Goal: Browse casually: Explore the website without a specific task or goal

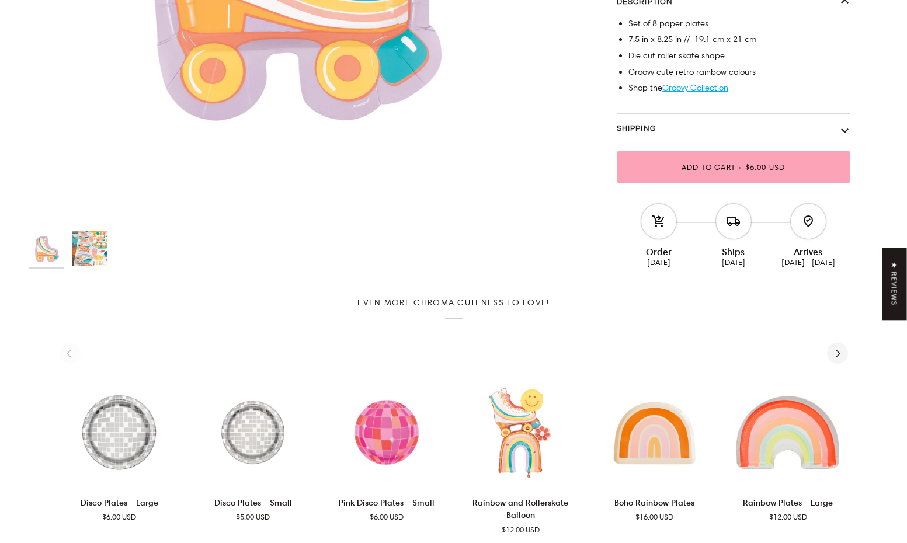
click at [95, 249] on img "Rainbow Roller Skate Plates - Small" at bounding box center [89, 248] width 35 height 35
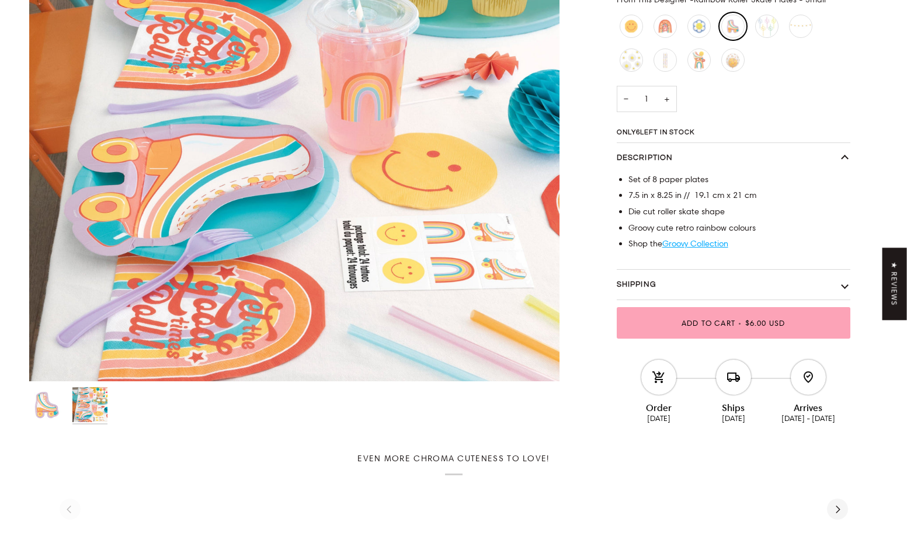
scroll to position [410, 0]
click at [698, 244] on link "Groovy Collection" at bounding box center [696, 243] width 66 height 11
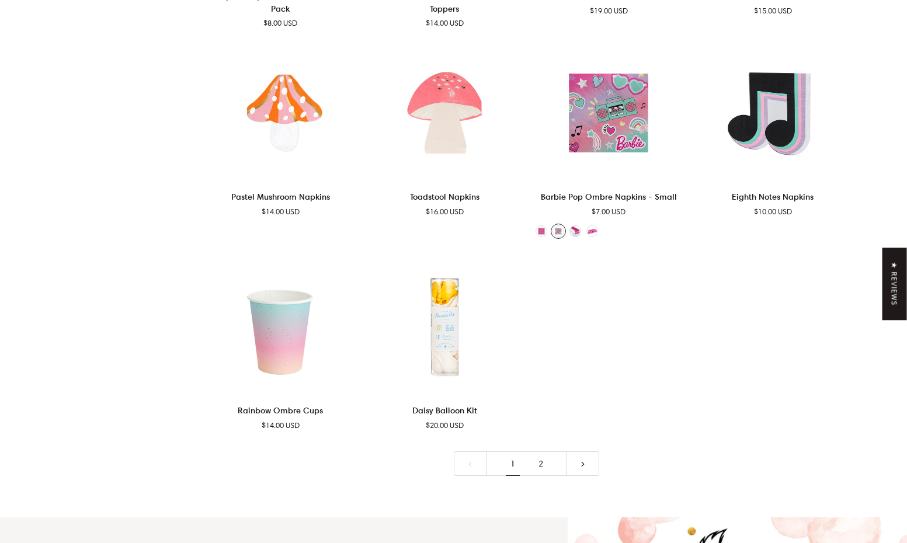
scroll to position [2345, 0]
click at [539, 454] on link "2" at bounding box center [541, 464] width 28 height 25
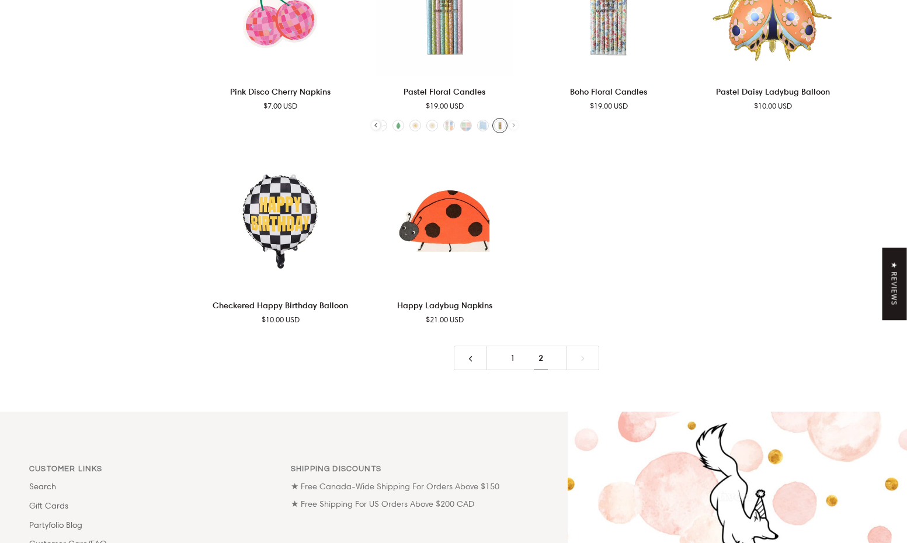
scroll to position [2224, 0]
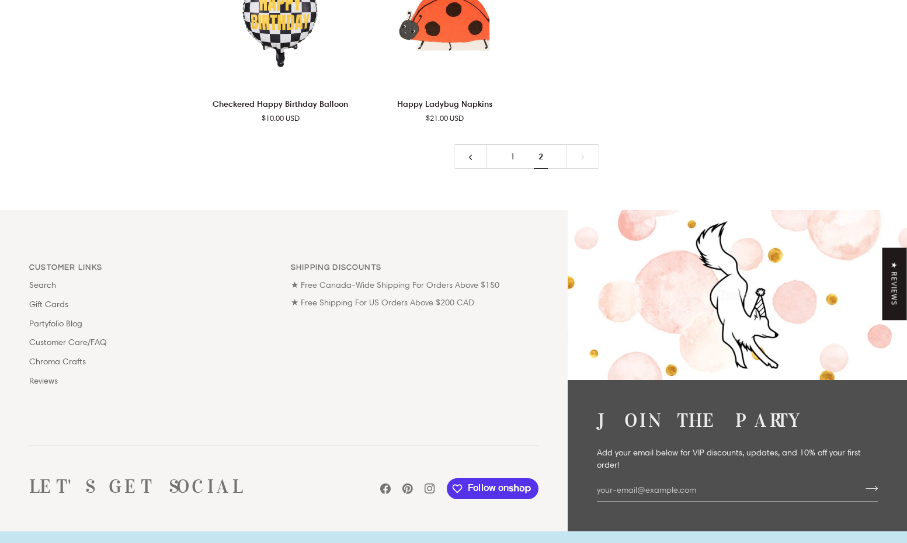
click at [501, 144] on link "1" at bounding box center [513, 156] width 28 height 25
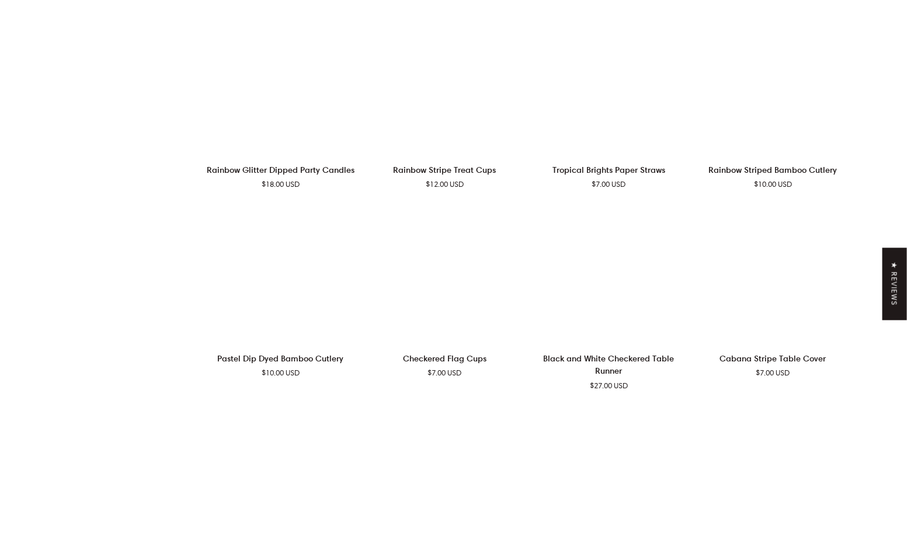
scroll to position [135, 0]
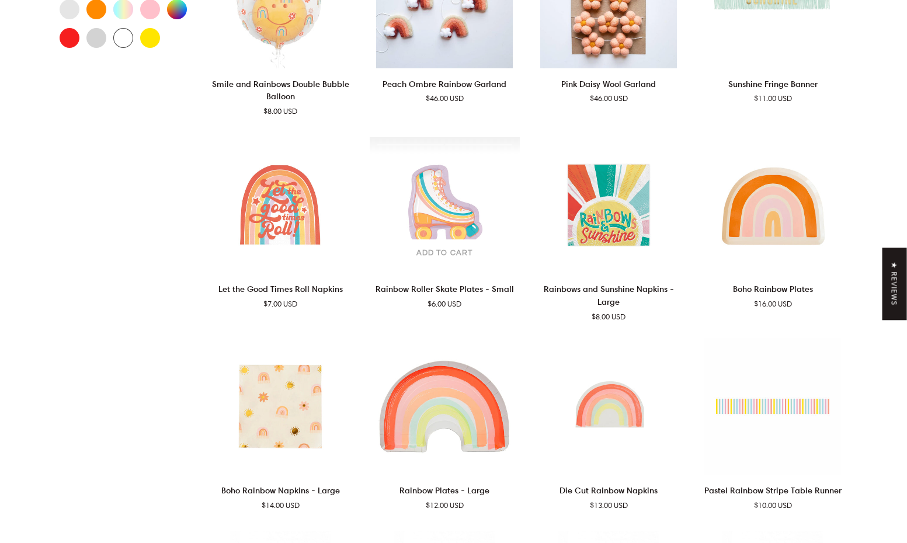
scroll to position [654, 0]
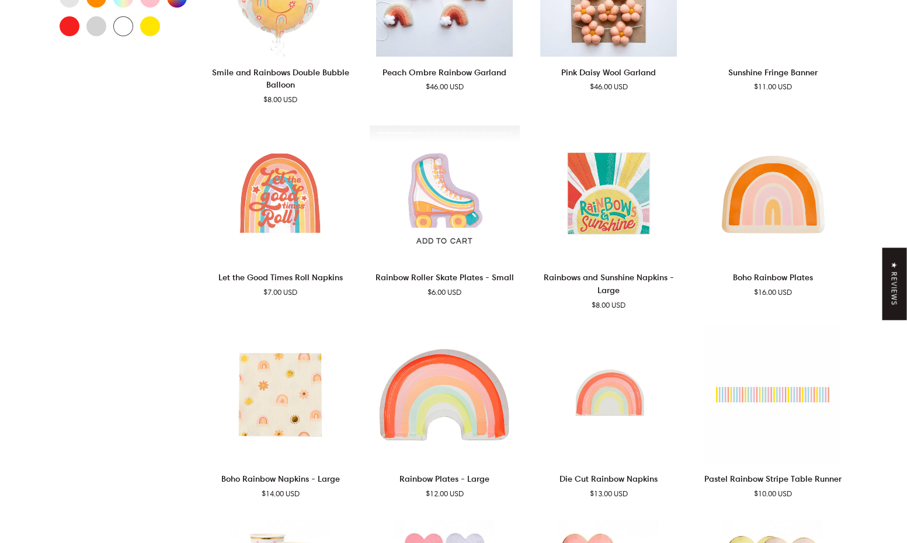
click at [443, 188] on img "Rainbow Roller Skate Plates - Small" at bounding box center [445, 194] width 150 height 137
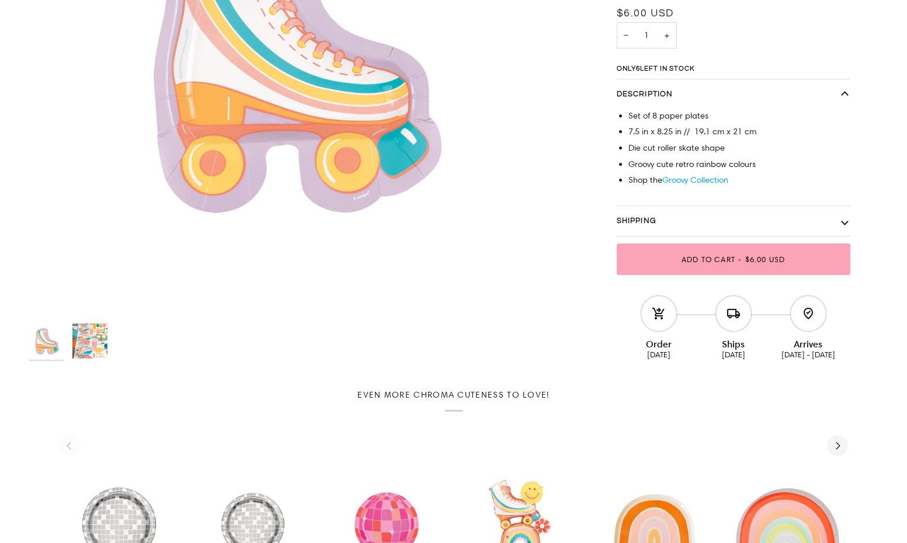
scroll to position [317, 0]
click at [705, 180] on link "Groovy Collection" at bounding box center [696, 180] width 66 height 11
